Goal: Task Accomplishment & Management: Use online tool/utility

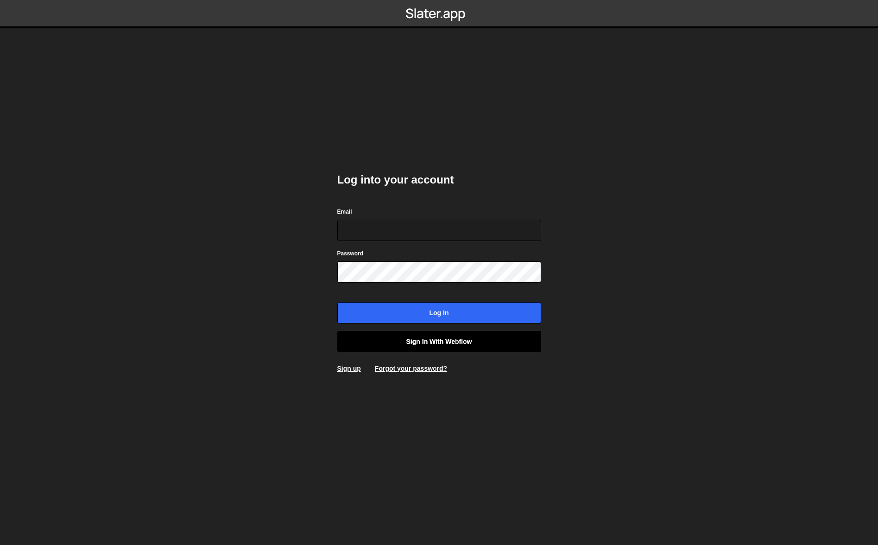
click at [458, 342] on link "Sign in with Webflow" at bounding box center [439, 341] width 204 height 21
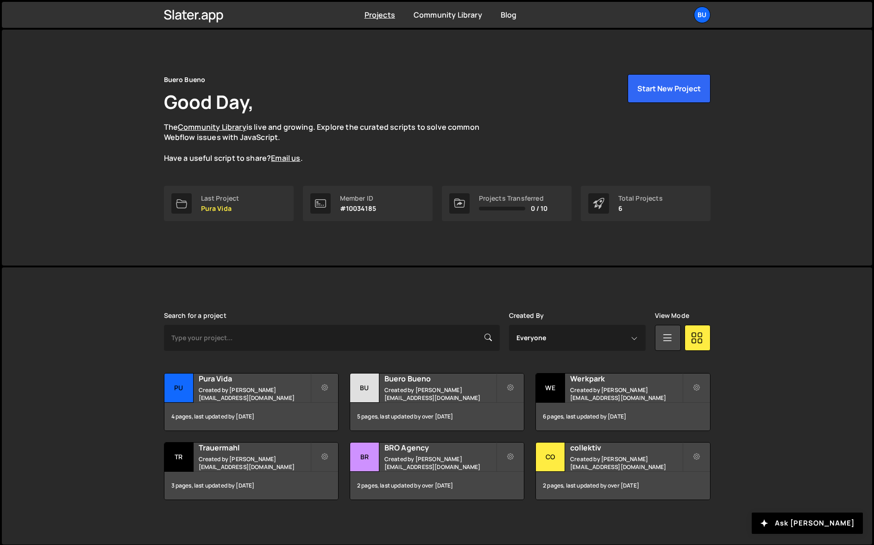
scroll to position [1, 0]
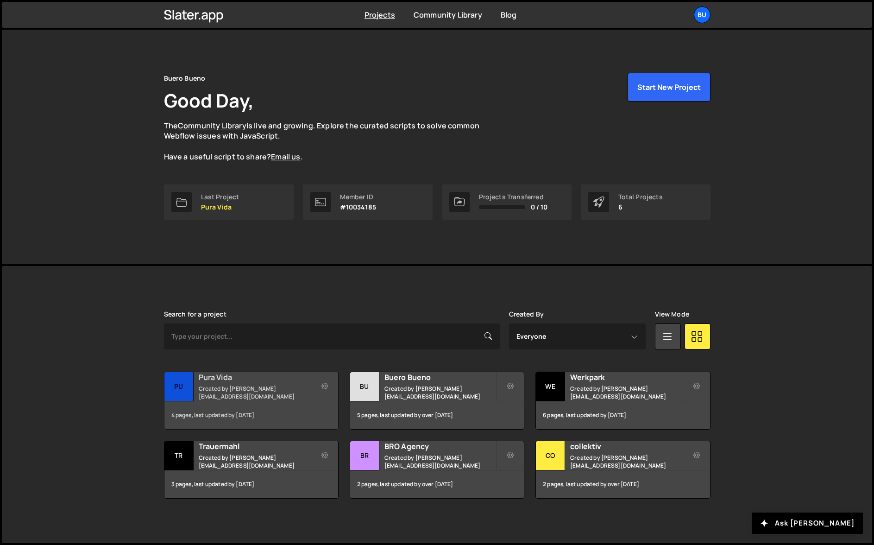
click at [238, 391] on small "Created by janlindauer@unoduo.ch" at bounding box center [255, 392] width 112 height 16
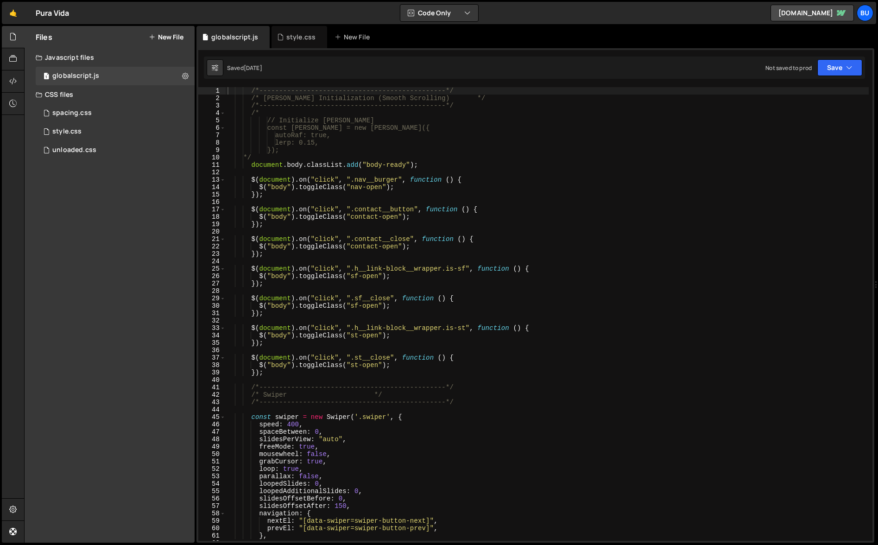
type textarea "$("body").toggleClass("nav-open");"
click at [372, 188] on div "/*-----------------------------------------------*/ /* LENIS Initialization (Sm…" at bounding box center [547, 321] width 643 height 468
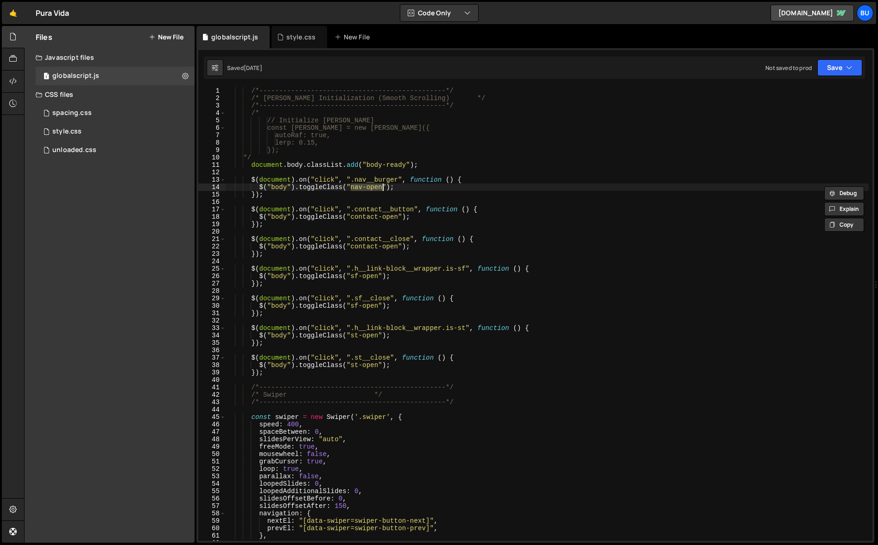
drag, startPoint x: 352, startPoint y: 186, endPoint x: 382, endPoint y: 188, distance: 30.6
click at [384, 188] on div "/*-----------------------------------------------*/ /* LENIS Initialization (Sm…" at bounding box center [547, 321] width 643 height 468
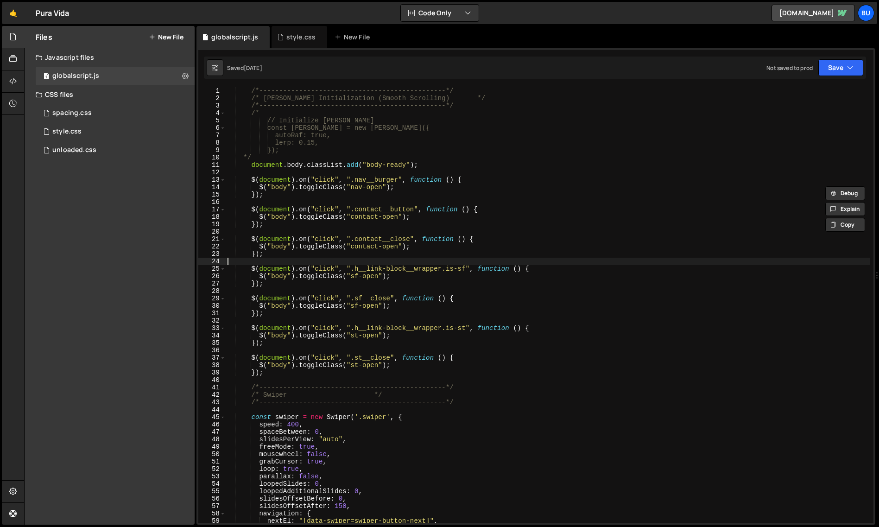
click at [418, 261] on div "/*-----------------------------------------------*/ /* LENIS Initialization (Sm…" at bounding box center [548, 312] width 644 height 450
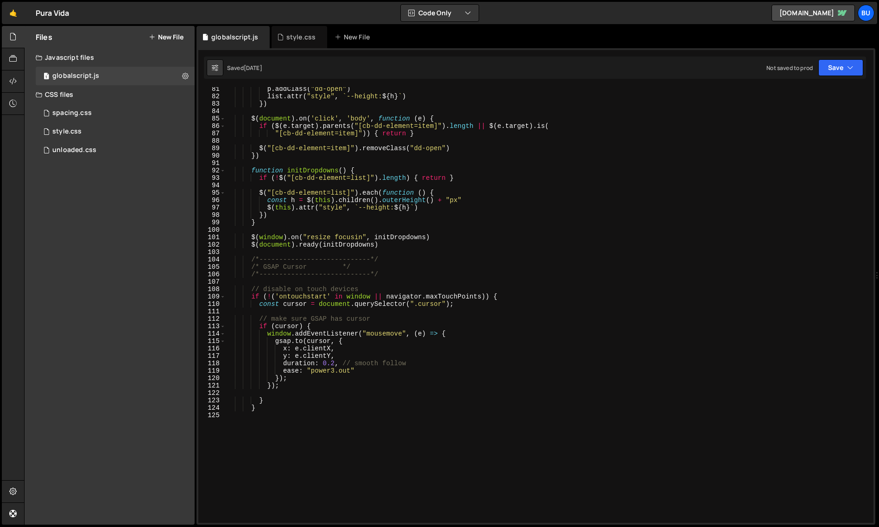
scroll to position [595, 0]
click at [73, 76] on div "globalscript.js" at bounding box center [75, 76] width 47 height 8
click at [66, 128] on div "style.css" at bounding box center [66, 131] width 29 height 8
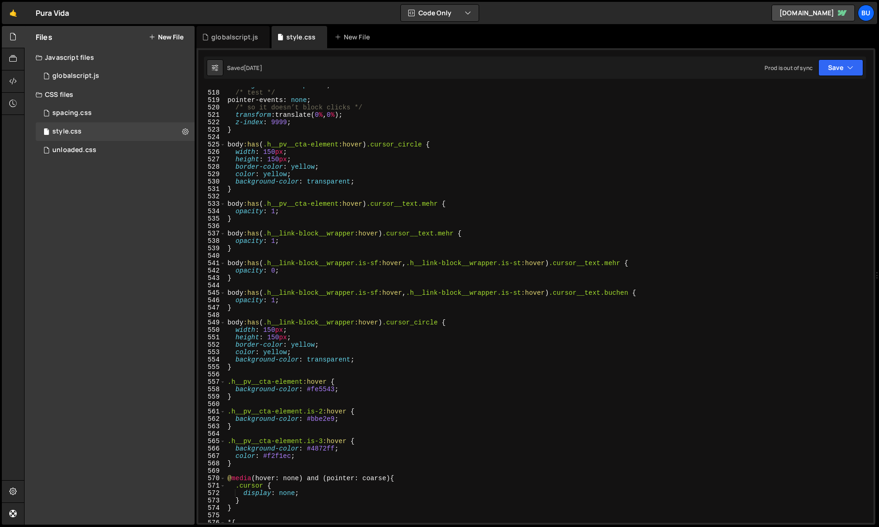
scroll to position [3828, 0]
type textarea "width: 150px;"
click at [410, 333] on div "background : transparent ; /* test */ pointer-events : none ; /* so it doesn’t …" at bounding box center [548, 308] width 644 height 450
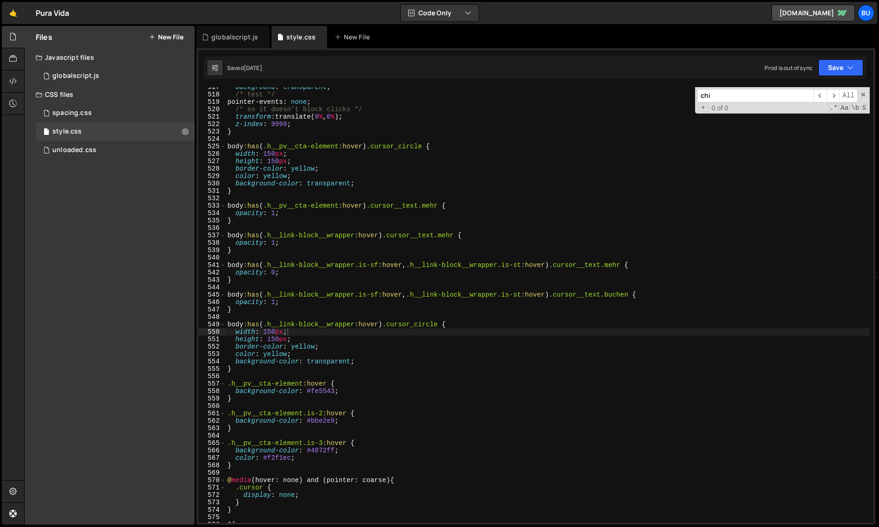
scroll to position [553, 0]
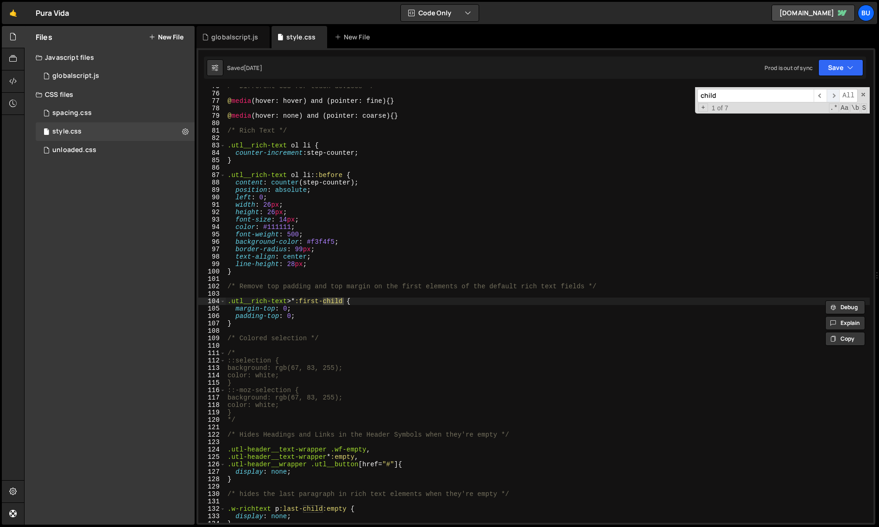
type input "child"
click at [832, 94] on span "​" at bounding box center [832, 95] width 13 height 13
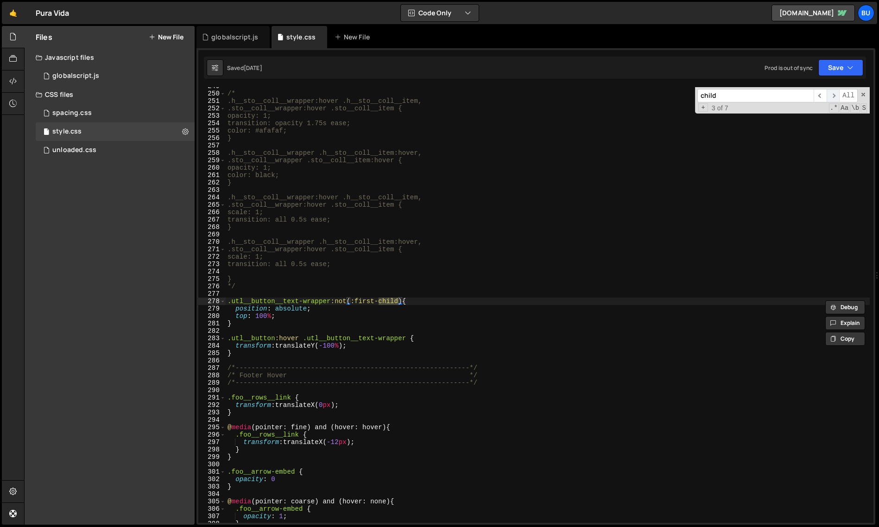
click at [832, 94] on span "​" at bounding box center [832, 95] width 13 height 13
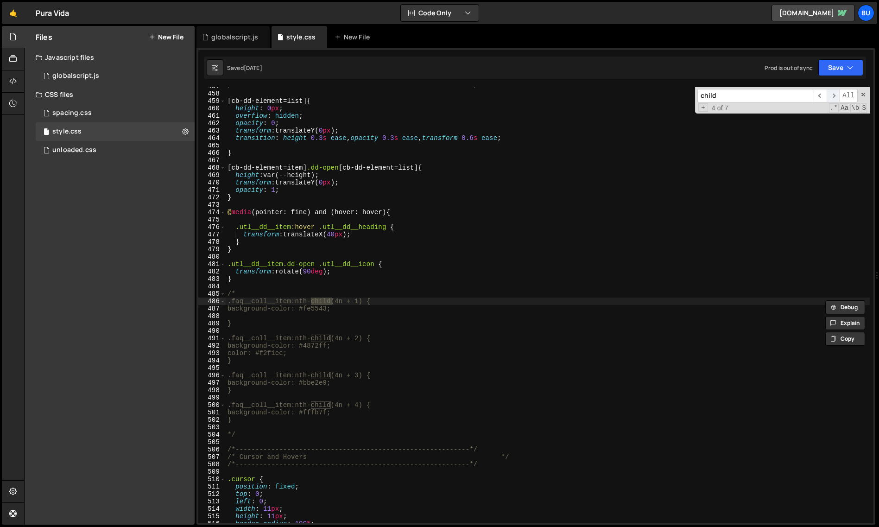
scroll to position [3384, 0]
click at [283, 337] on div "/*-----------------------------------------------------------*/ [ cb-dd-element…" at bounding box center [548, 307] width 644 height 450
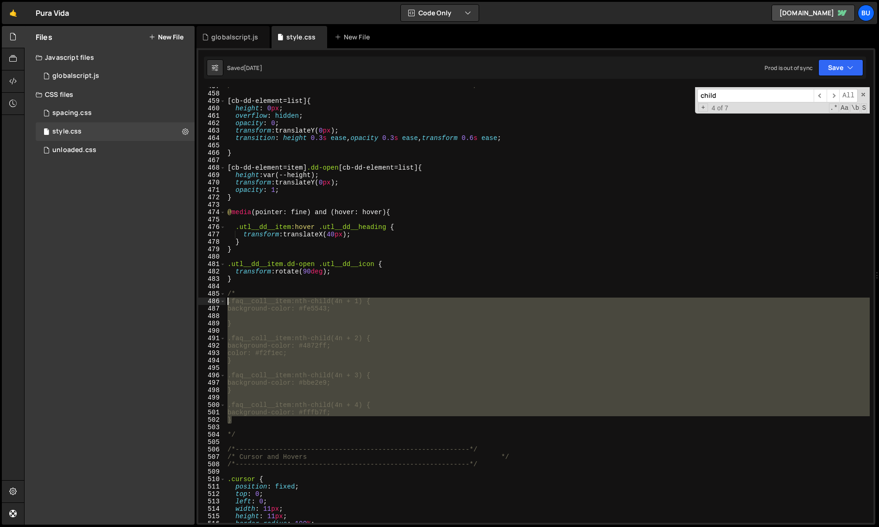
drag, startPoint x: 235, startPoint y: 420, endPoint x: 211, endPoint y: 303, distance: 119.2
click at [211, 303] on div ".faq__coll__item:nth-child(4n + 2) { 457 458 459 460 461 462 463 464 465 466 46…" at bounding box center [535, 304] width 675 height 435
type textarea ".faq__coll__item:nth-child(4n + 1) { background-color: #fe5543;"
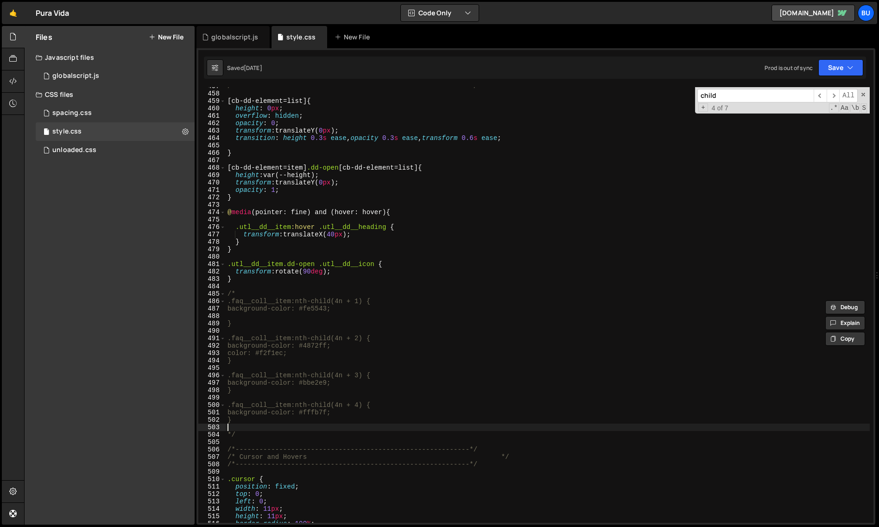
click at [264, 428] on div "/*-----------------------------------------------------------*/ [ cb-dd-element…" at bounding box center [548, 307] width 644 height 450
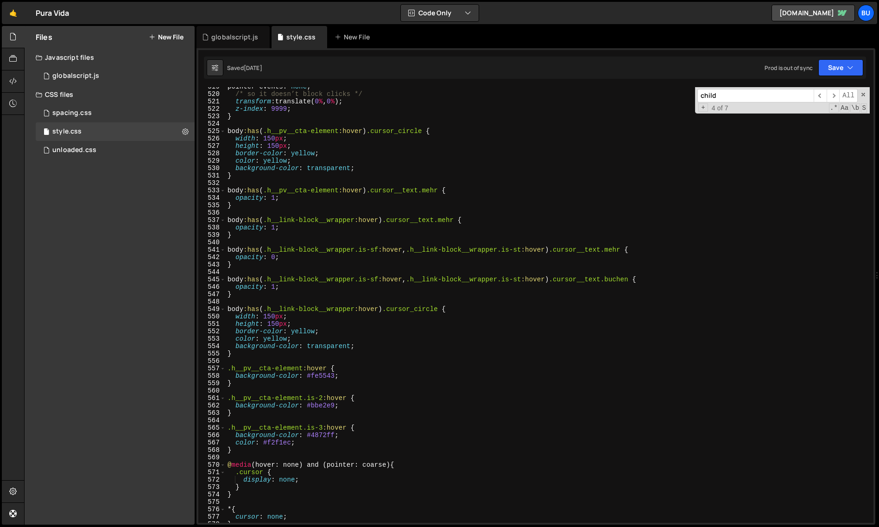
scroll to position [4070, 0]
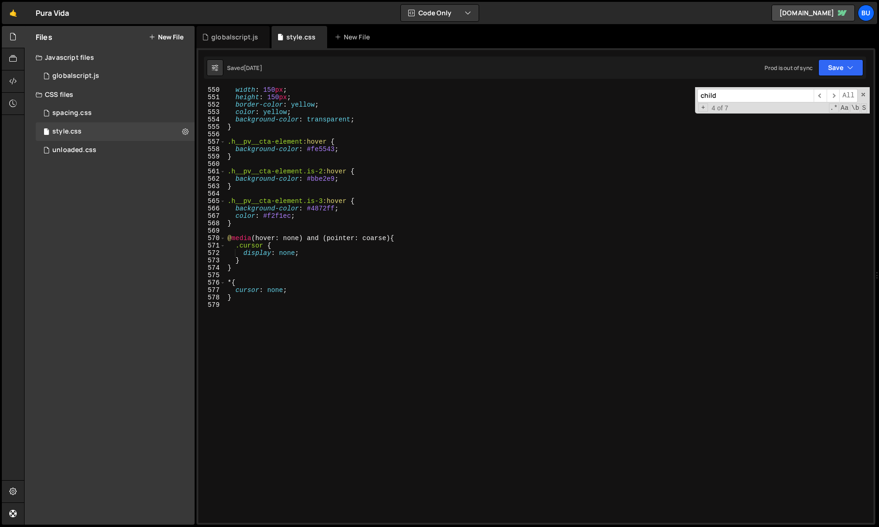
click at [301, 348] on div "width : 150 px ; height : 150 px ; border-color : yellow ; color : yellow ; bac…" at bounding box center [548, 311] width 644 height 450
paste textarea "}"
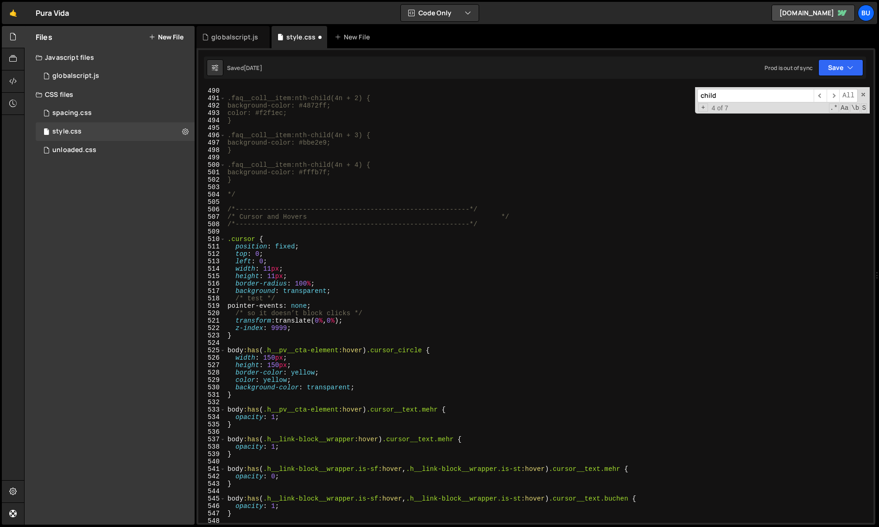
scroll to position [3587, 0]
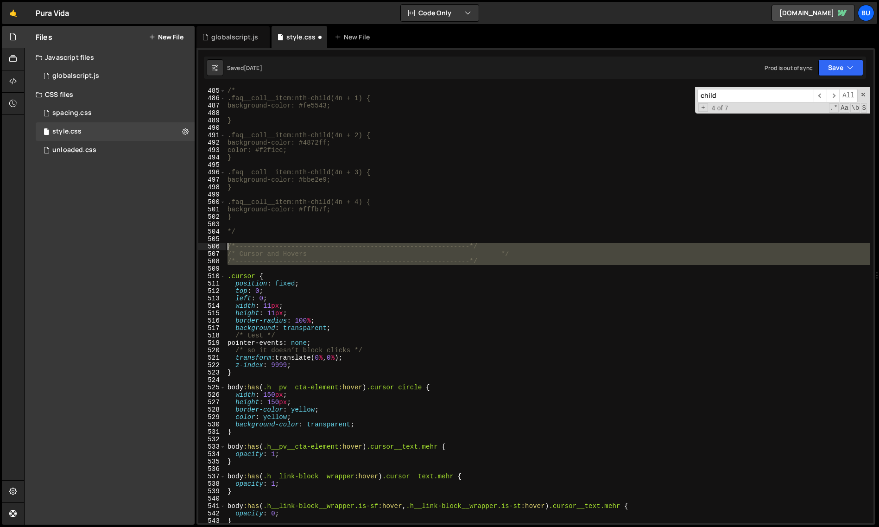
drag, startPoint x: 496, startPoint y: 265, endPoint x: 200, endPoint y: 247, distance: 296.5
click at [200, 247] on div "} 484 485 486 487 488 489 490 491 492 493 494 495 496 497 498 499 500 501 502 5…" at bounding box center [535, 304] width 675 height 435
type textarea "/*-----------------------------------------------------------*/ /* Cursor and H…"
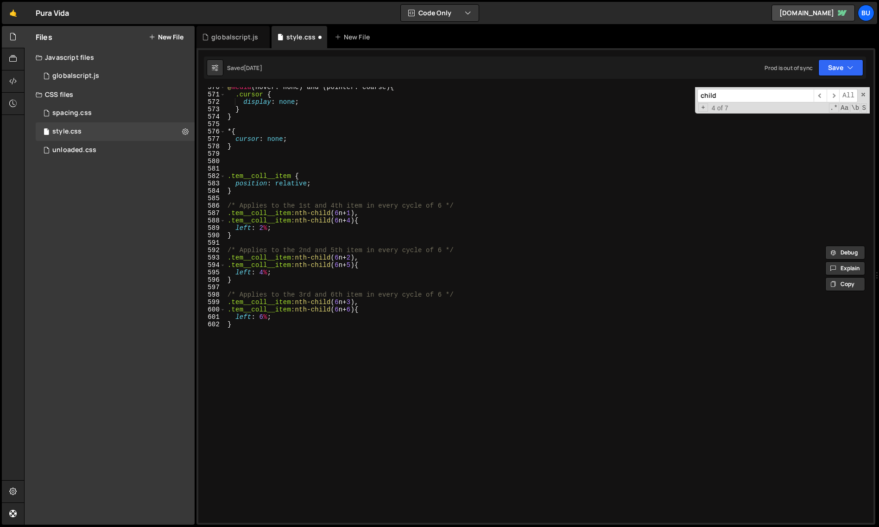
scroll to position [4222, 0]
click at [258, 162] on div "@ media (hover: none) and (pointer: coarse) { .cursor { display : none ; } } * …" at bounding box center [548, 307] width 644 height 450
paste textarea "/* Cursor and Hovers */"
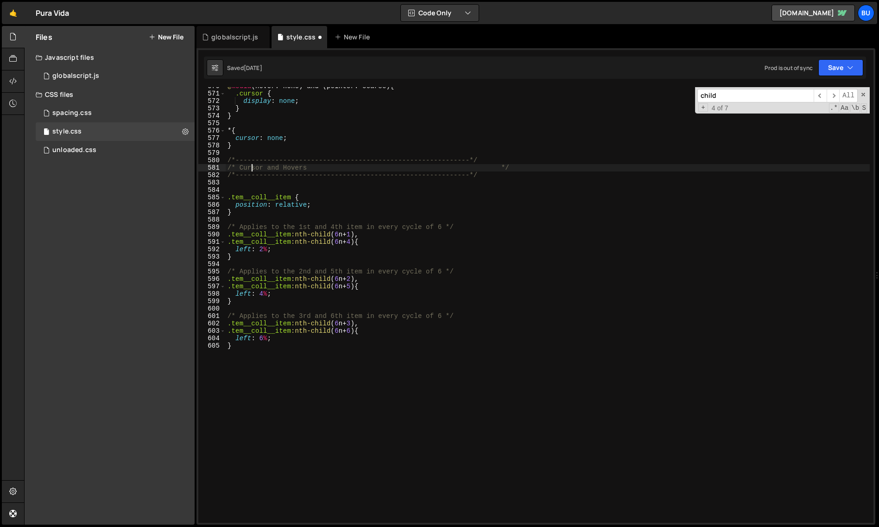
click at [250, 167] on div "@ media (hover: none) and (pointer: coarse) { .cursor { display : none ; } } * …" at bounding box center [548, 307] width 644 height 450
drag, startPoint x: 309, startPoint y: 166, endPoint x: 239, endPoint y: 167, distance: 69.9
click at [239, 167] on div "@ media (hover: none) and (pointer: coarse) { .cursor { display : none ; } } * …" at bounding box center [548, 307] width 644 height 450
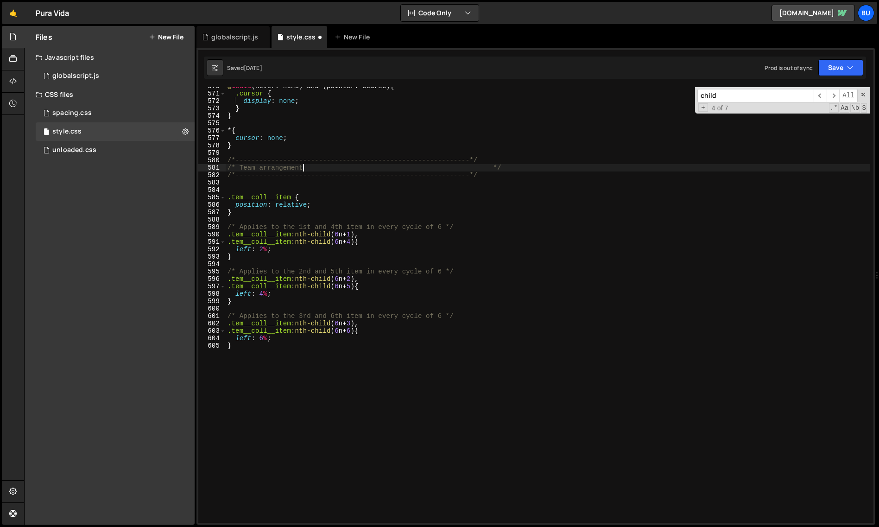
click at [265, 168] on div "@ media (hover: none) and (pointer: coarse) { .cursor { display : none ; } } * …" at bounding box center [548, 307] width 644 height 450
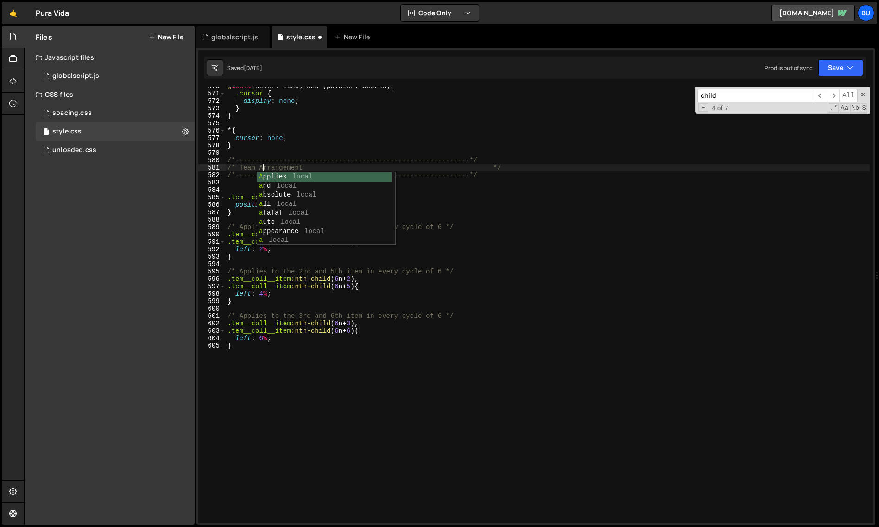
click at [478, 297] on div "@ media (hover: none) and (pointer: coarse) { .cursor { display : none ; } } * …" at bounding box center [548, 307] width 644 height 450
type textarea "left: 4%;"
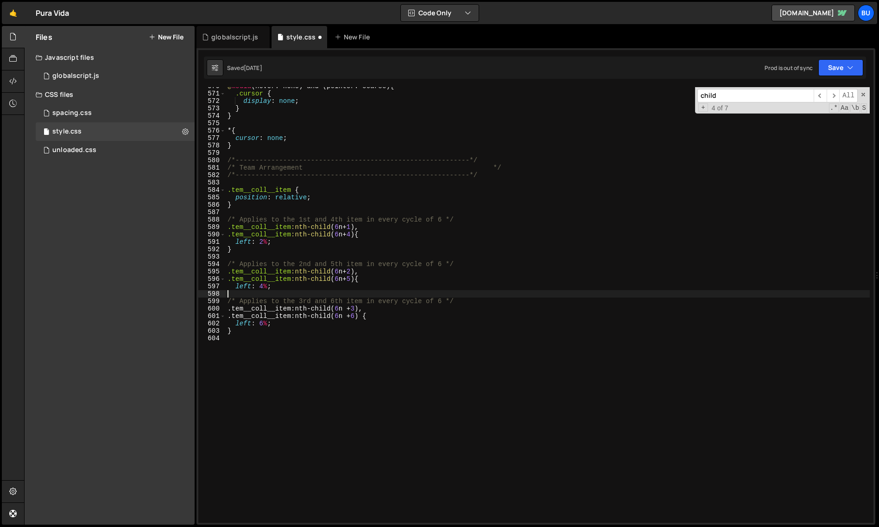
scroll to position [0, 0]
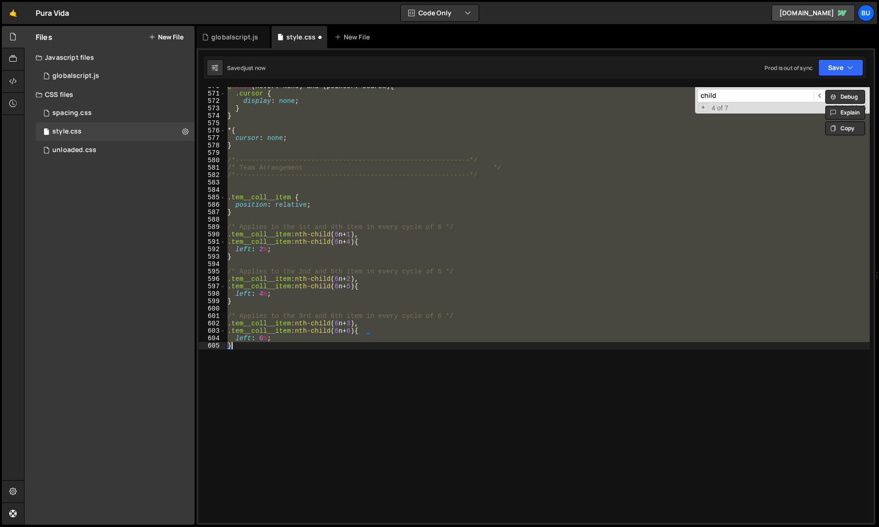
click at [420, 257] on div "@ media (hover: none) and (pointer: coarse) { .cursor { display : none ; } } * …" at bounding box center [548, 304] width 644 height 435
type textarea "}"
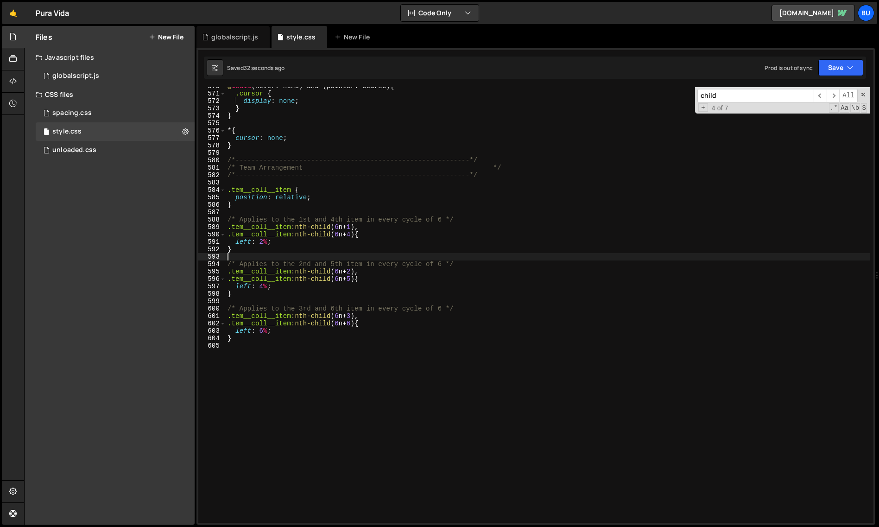
click at [264, 243] on div "@ media (hover: none) and (pointer: coarse) { .cursor { display : none ; } } * …" at bounding box center [548, 307] width 644 height 450
click at [319, 223] on div "@ media (hover: none) and (pointer: coarse) { .cursor { display : none ; } } * …" at bounding box center [548, 307] width 644 height 450
click at [263, 285] on div "@ media (hover: none) and (pointer: coarse) { .cursor { display : none ; } } * …" at bounding box center [548, 307] width 644 height 450
click at [262, 329] on div "@ media (hover: none) and (pointer: coarse) { .cursor { display : none ; } } * …" at bounding box center [548, 307] width 644 height 450
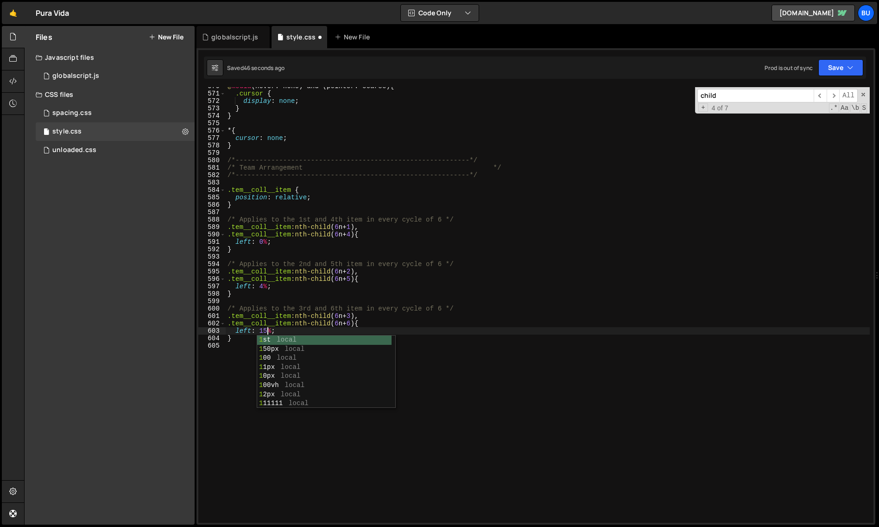
scroll to position [0, 3]
click at [262, 286] on div "@ media (hover: none) and (pointer: coarse) { .cursor { display : none ; } } * …" at bounding box center [548, 307] width 644 height 450
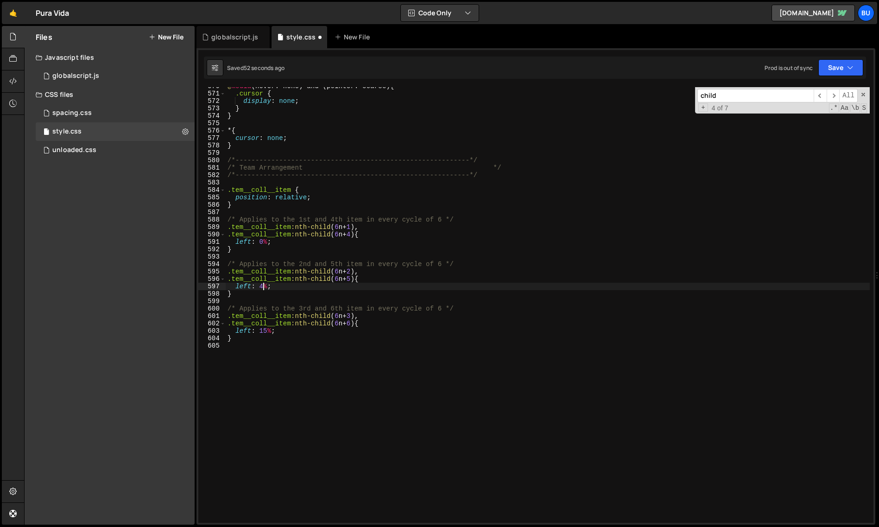
scroll to position [0, 2]
drag, startPoint x: 264, startPoint y: 330, endPoint x: 304, endPoint y: 336, distance: 39.8
click at [265, 330] on div "@ media (hover: none) and (pointer: coarse) { .cursor { display : none ; } } * …" at bounding box center [548, 307] width 644 height 450
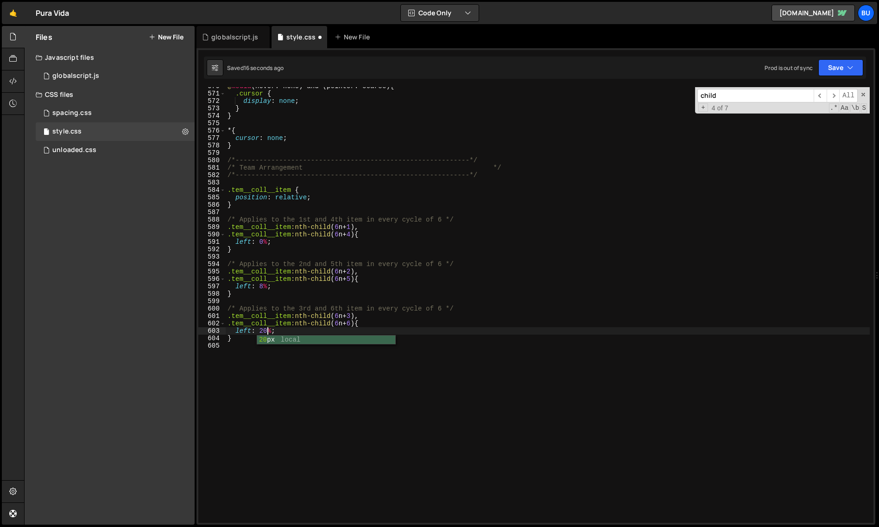
scroll to position [0, 3]
click at [263, 288] on div "@ media (hover: none) and (pointer: coarse) { .cursor { display : none ; } } * …" at bounding box center [548, 307] width 644 height 450
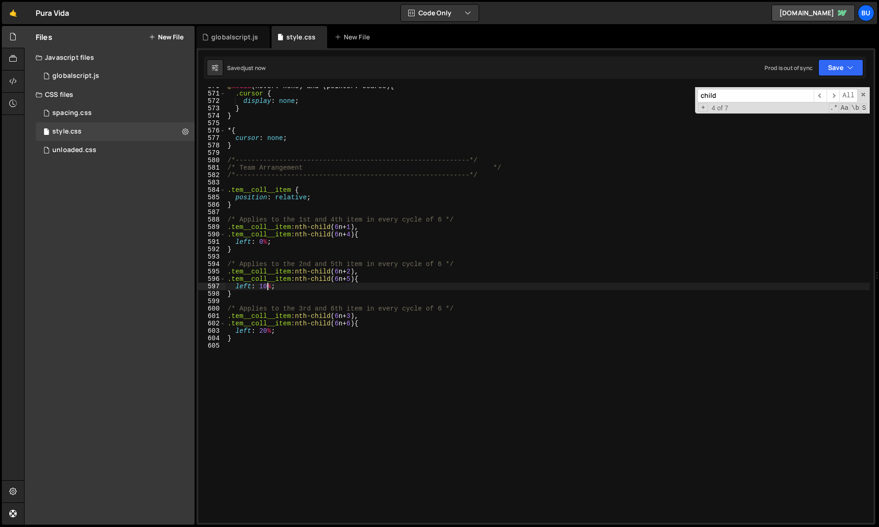
type textarea "left: 10%;"
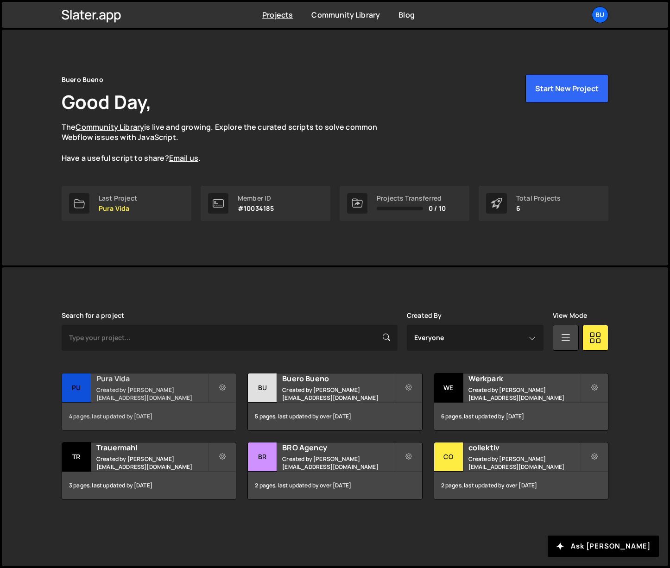
click at [155, 384] on h2 "Pura Vida" at bounding box center [152, 378] width 112 height 10
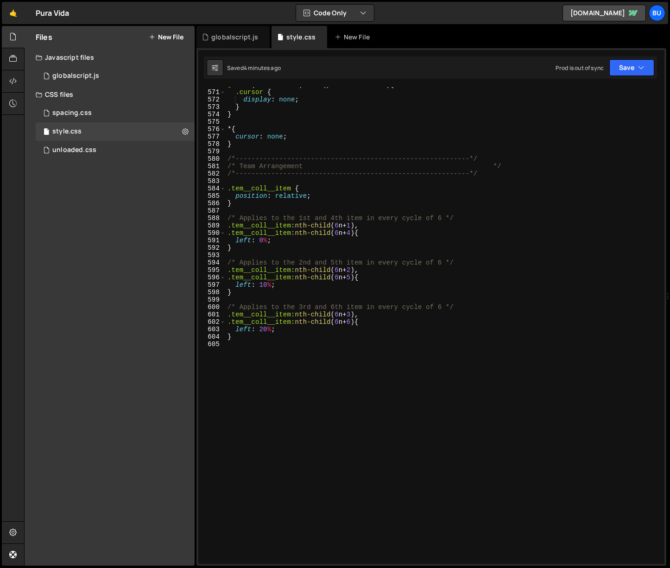
scroll to position [4131, 0]
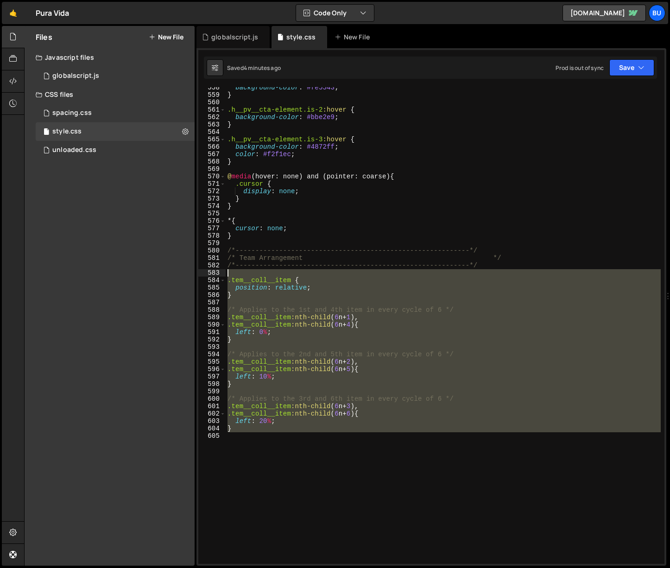
drag, startPoint x: 238, startPoint y: 443, endPoint x: 203, endPoint y: 272, distance: 174.1
click at [203, 272] on div "558 559 560 561 562 563 564 565 566 567 568 569 570 571 572 573 574 575 576 577…" at bounding box center [431, 325] width 466 height 477
type textarea ".tem__coll__item {"
click at [280, 272] on div "background-color : #fe5543 ; } .h__pv__cta-element.is-2 :hover { background-col…" at bounding box center [443, 325] width 435 height 477
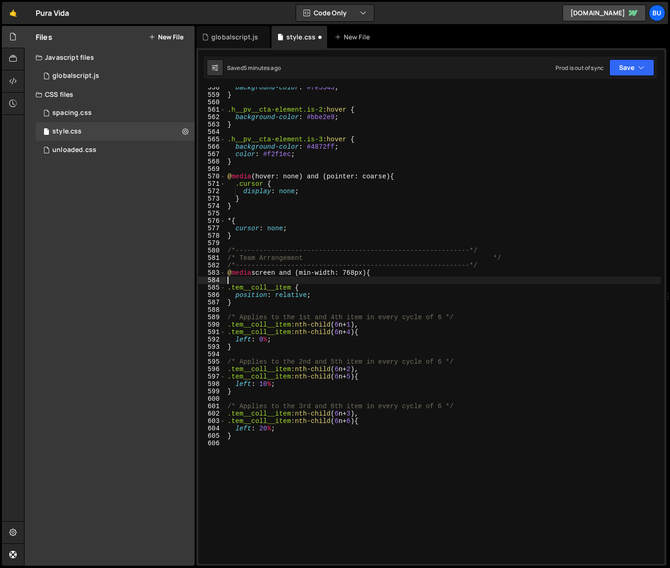
click at [254, 453] on div "background-color : #fe5543 ; } .h__pv__cta-element.is-2 :hover { background-col…" at bounding box center [443, 329] width 435 height 491
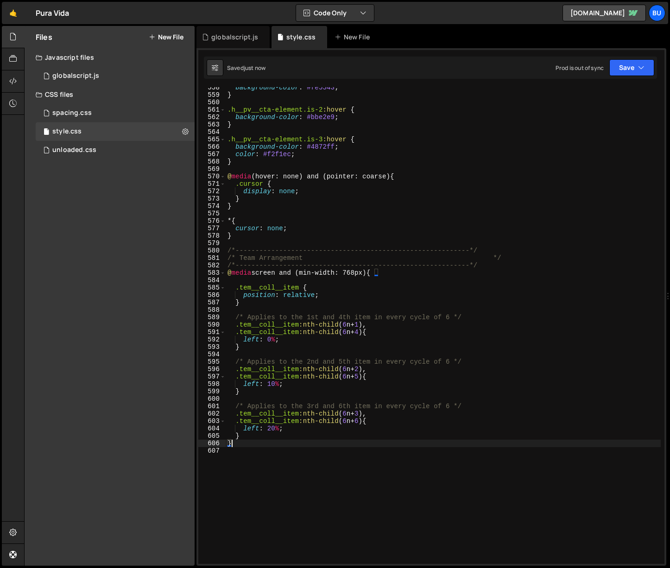
type textarea "}"
